Goal: Task Accomplishment & Management: Manage account settings

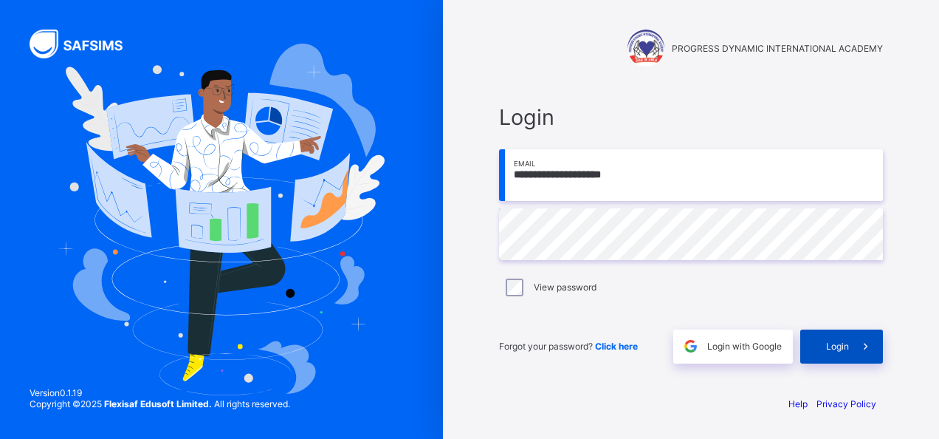
click at [856, 339] on span at bounding box center [866, 346] width 34 height 34
type input "**********"
click at [613, 348] on span "Click here" at bounding box center [616, 345] width 43 height 11
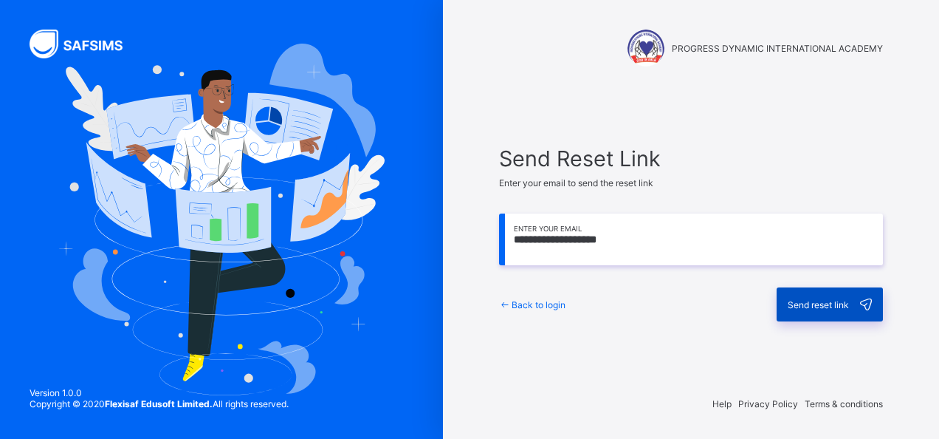
click at [822, 303] on span "Send reset link" at bounding box center [818, 304] width 61 height 11
